Goal: Information Seeking & Learning: Learn about a topic

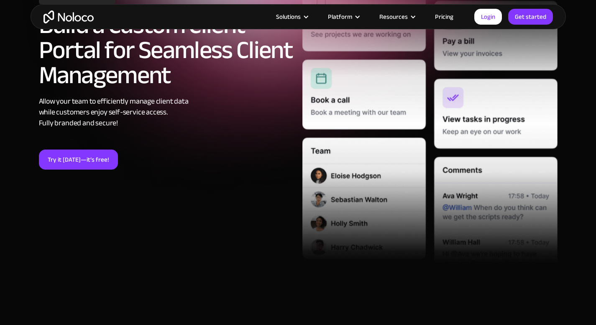
scroll to position [79, 0]
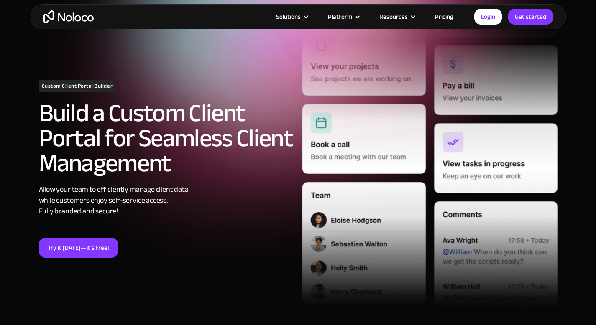
click at [445, 16] on link "Pricing" at bounding box center [444, 16] width 39 height 11
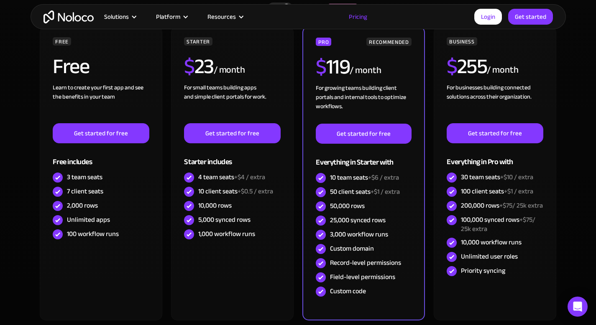
click at [77, 19] on img "home" at bounding box center [69, 16] width 50 height 13
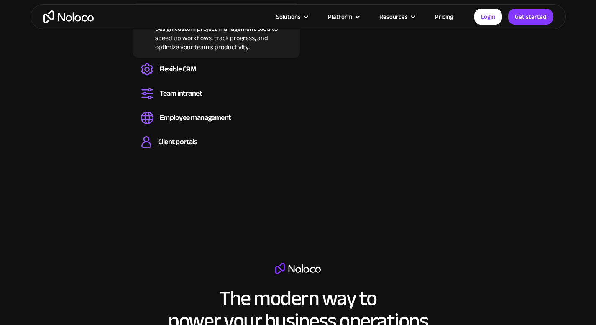
scroll to position [630, 0]
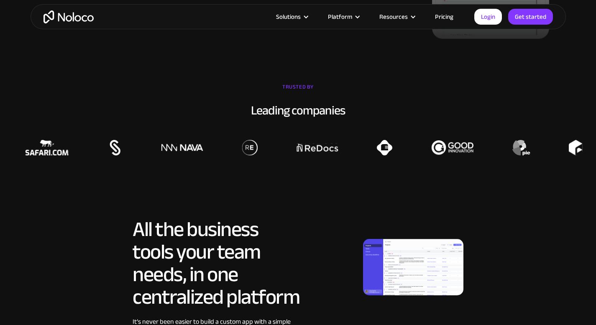
click at [402, 260] on img at bounding box center [413, 267] width 100 height 56
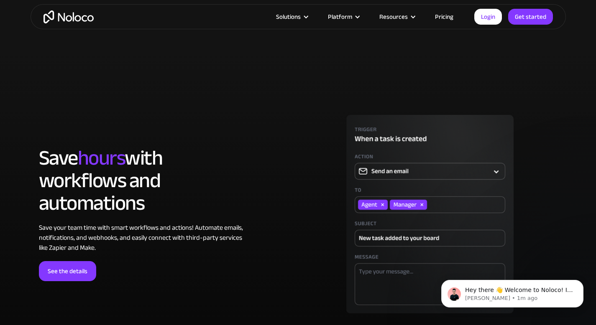
scroll to position [0, 0]
